Goal: Transaction & Acquisition: Purchase product/service

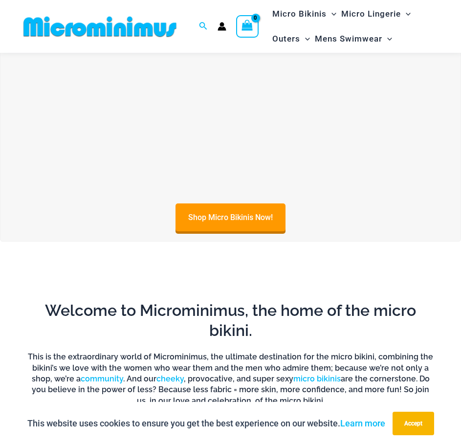
scroll to position [236, 0]
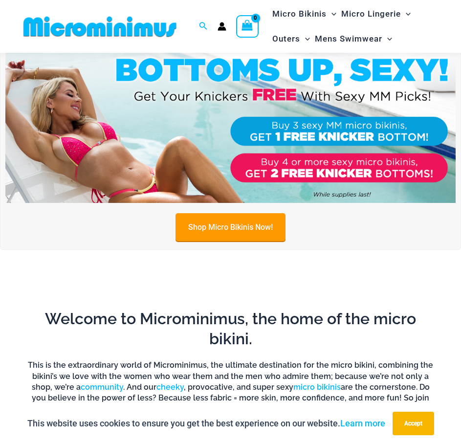
click at [213, 235] on link "Shop Micro Bikinis Now!" at bounding box center [230, 227] width 110 height 28
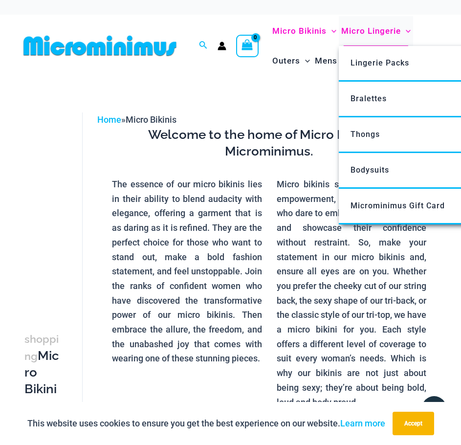
click at [379, 17] on link "Micro Lingerie" at bounding box center [376, 31] width 74 height 30
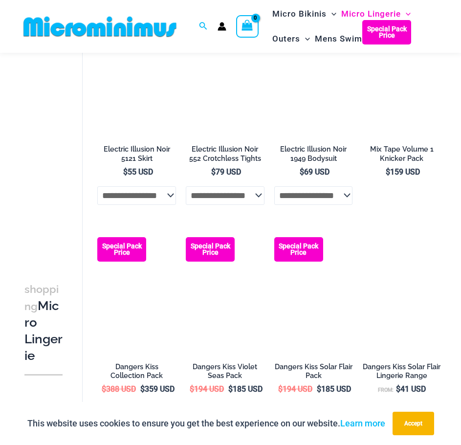
scroll to position [1701, 0]
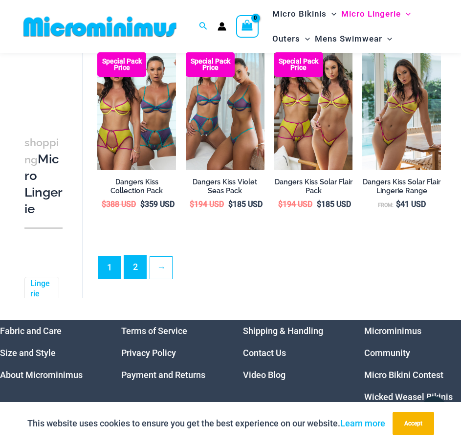
click at [143, 279] on link "2" at bounding box center [135, 267] width 22 height 23
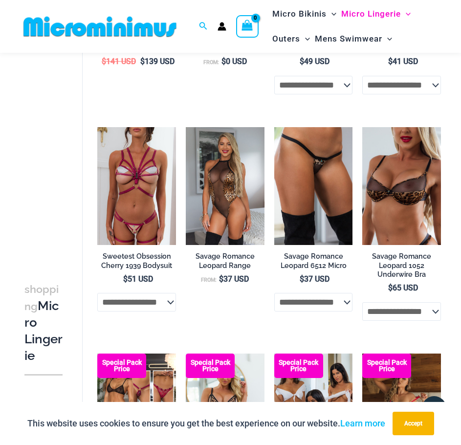
scroll to position [1324, 0]
